Goal: Go to known website: Access a specific website the user already knows

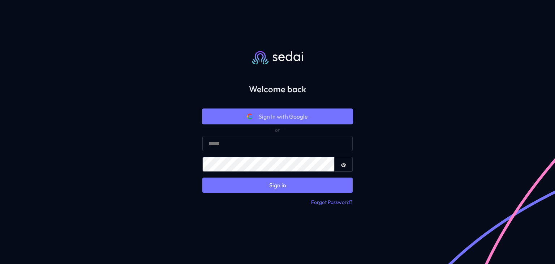
click at [282, 118] on span "Sign In with Google" at bounding box center [283, 116] width 49 height 9
click at [286, 116] on span "Sign In with Google" at bounding box center [283, 116] width 49 height 9
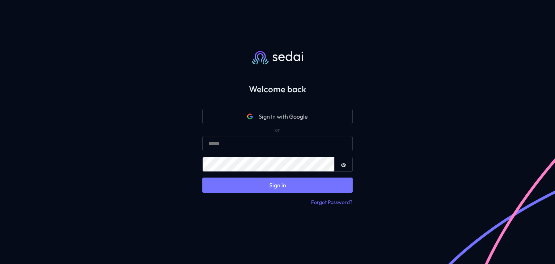
type input "**********"
